Goal: Navigation & Orientation: Find specific page/section

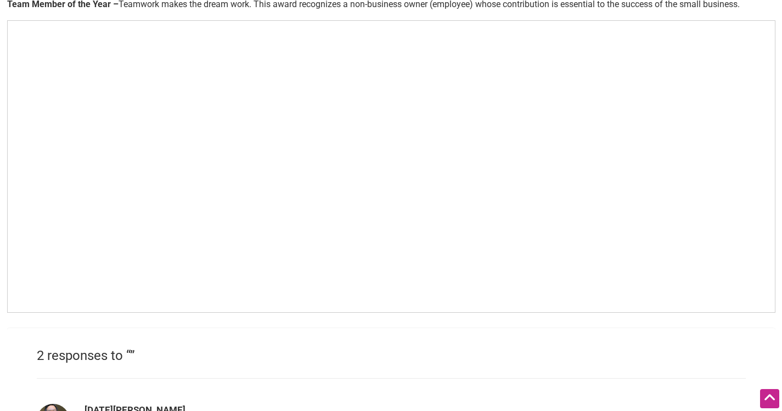
scroll to position [740, 0]
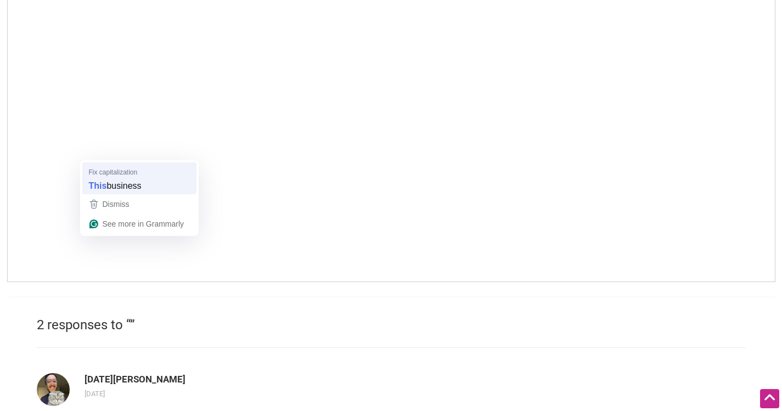
click at [118, 185] on span "business" at bounding box center [124, 186] width 35 height 12
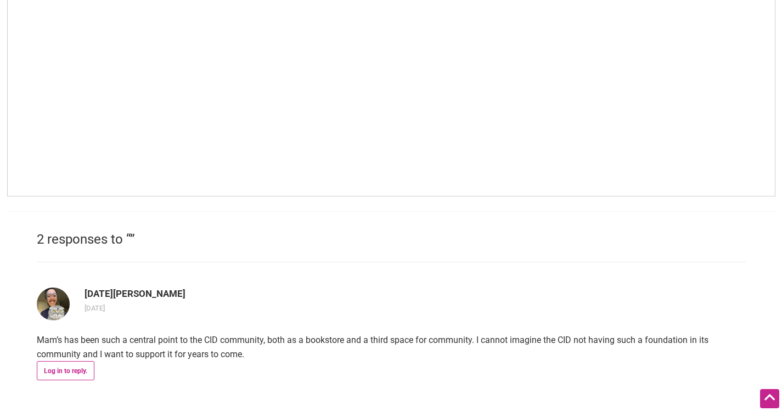
scroll to position [903, 0]
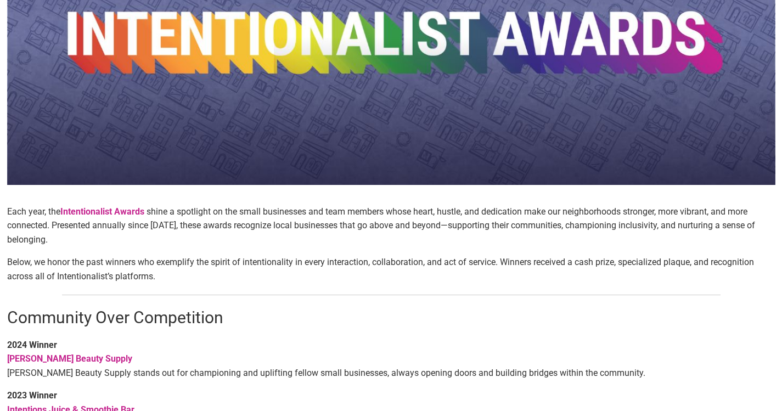
scroll to position [547, 0]
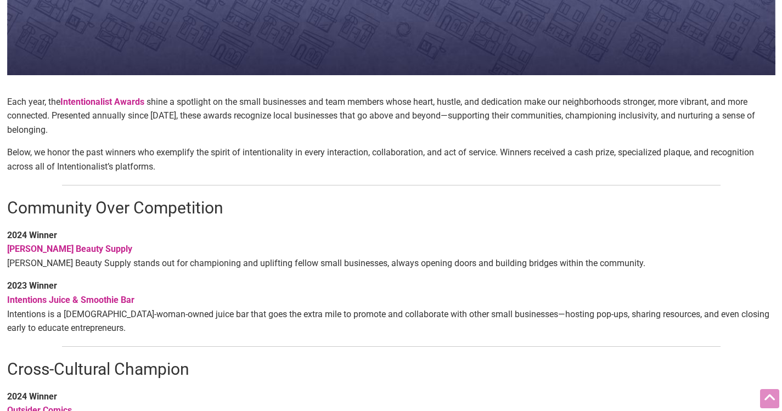
scroll to position [281, 0]
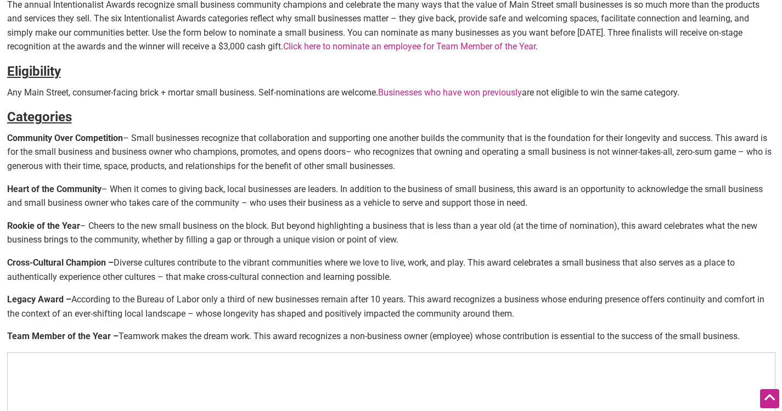
scroll to position [399, 0]
